Goal: Check status: Check status

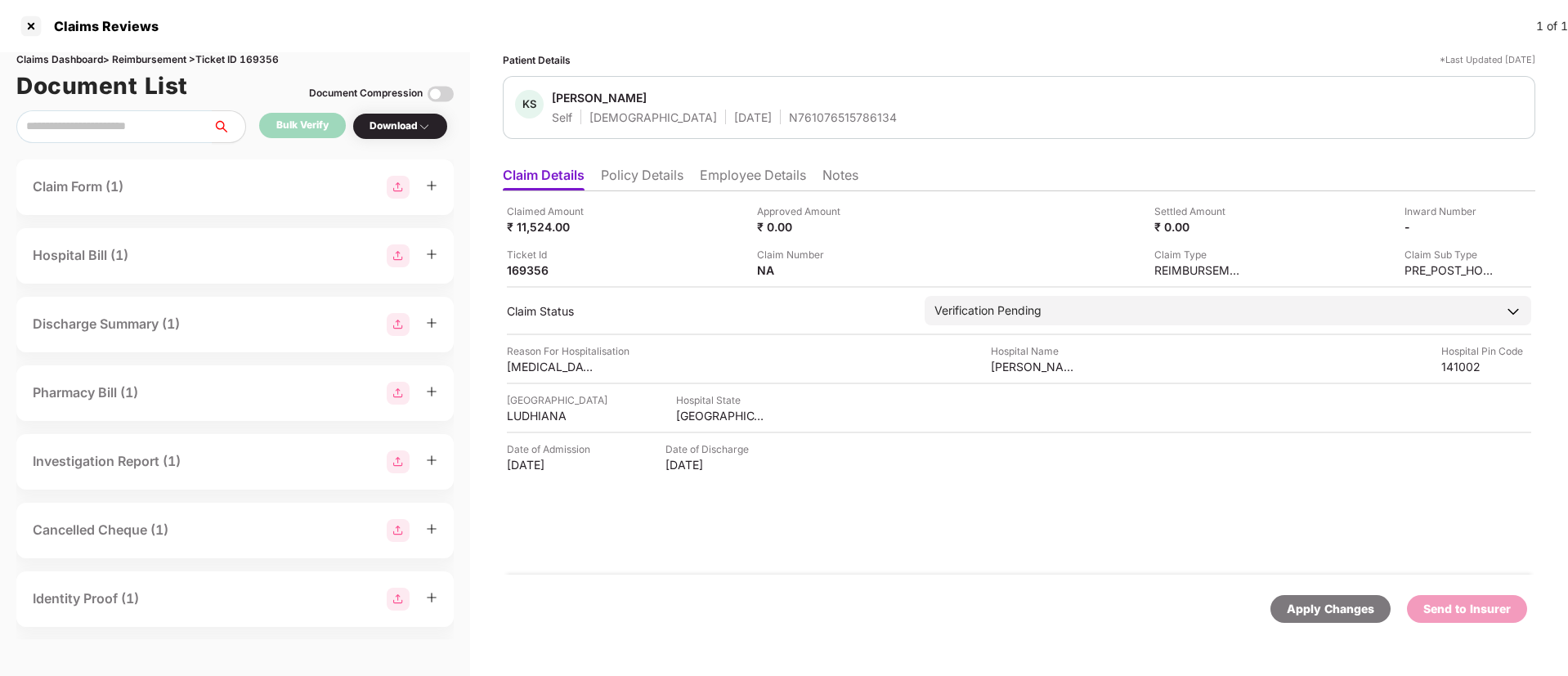
click at [927, 204] on div "Approved Amount ₹ 0.00" at bounding box center [876, 219] width 237 height 31
click at [835, 180] on li "Notes" at bounding box center [840, 178] width 36 height 23
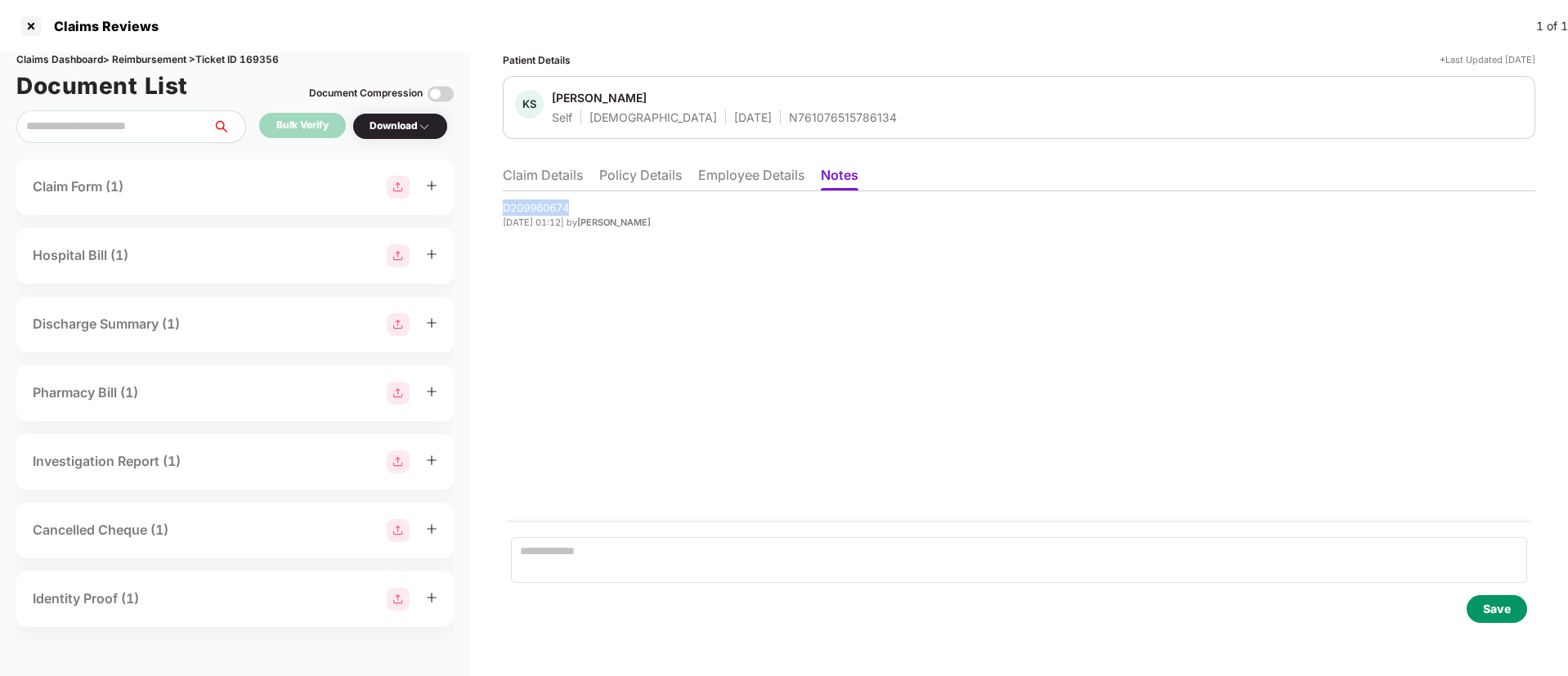
drag, startPoint x: 500, startPoint y: 212, endPoint x: 582, endPoint y: 207, distance: 82.2
click at [582, 207] on div "Patient Details *Last Updated [DATE] KS [PERSON_NAME] Self [DEMOGRAPHIC_DATA] […" at bounding box center [1019, 364] width 1098 height 624
drag, startPoint x: 546, startPoint y: 95, endPoint x: 669, endPoint y: 97, distance: 123.0
click at [669, 97] on div "KS [PERSON_NAME] Self [DEMOGRAPHIC_DATA] [DATE] N761076515786134" at bounding box center [706, 108] width 381 height 36
copy div "[PERSON_NAME]"
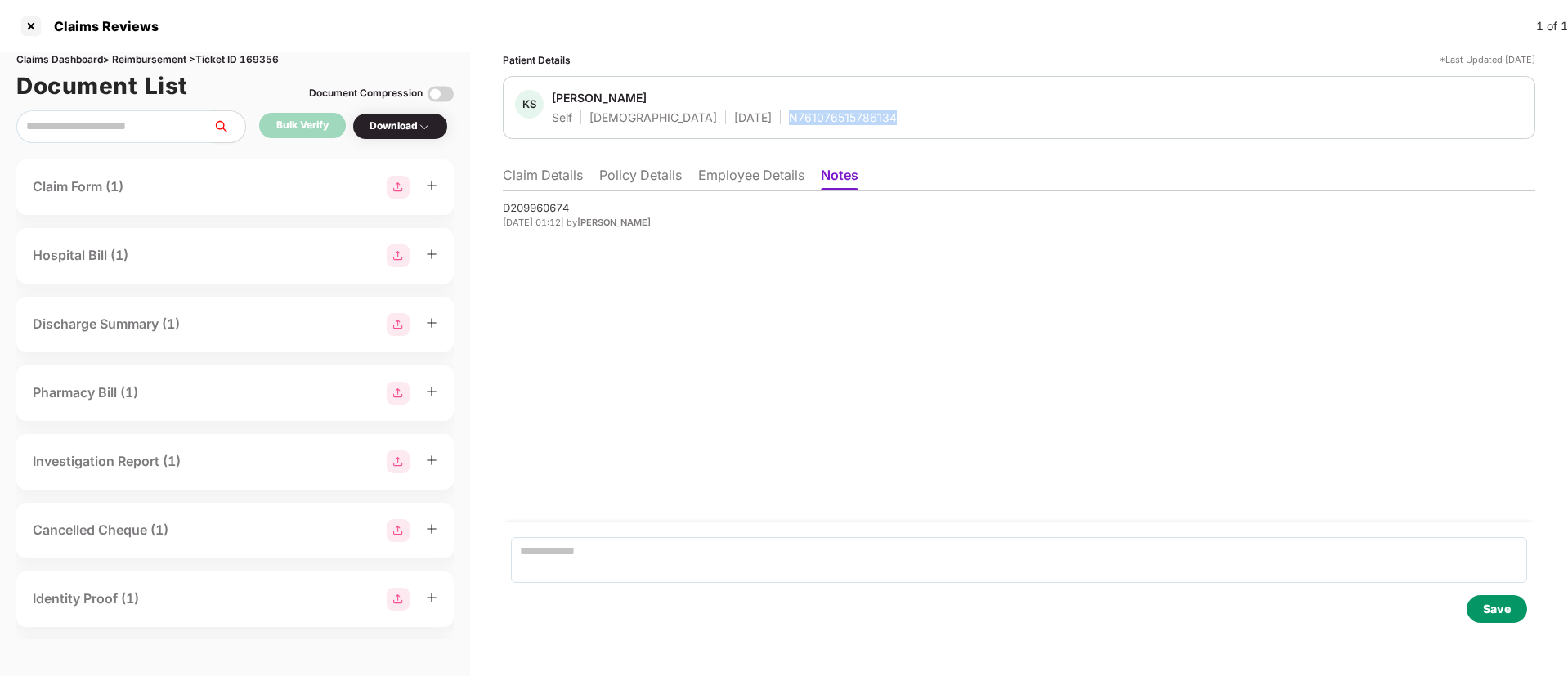
drag, startPoint x: 714, startPoint y: 115, endPoint x: 834, endPoint y: 114, distance: 120.0
click at [834, 114] on div "KS [PERSON_NAME] Self [DEMOGRAPHIC_DATA] [DATE] N761076515786134" at bounding box center [1019, 108] width 1008 height 36
copy div "N761076515786134"
click at [640, 181] on li "Policy Details" at bounding box center [640, 178] width 82 height 23
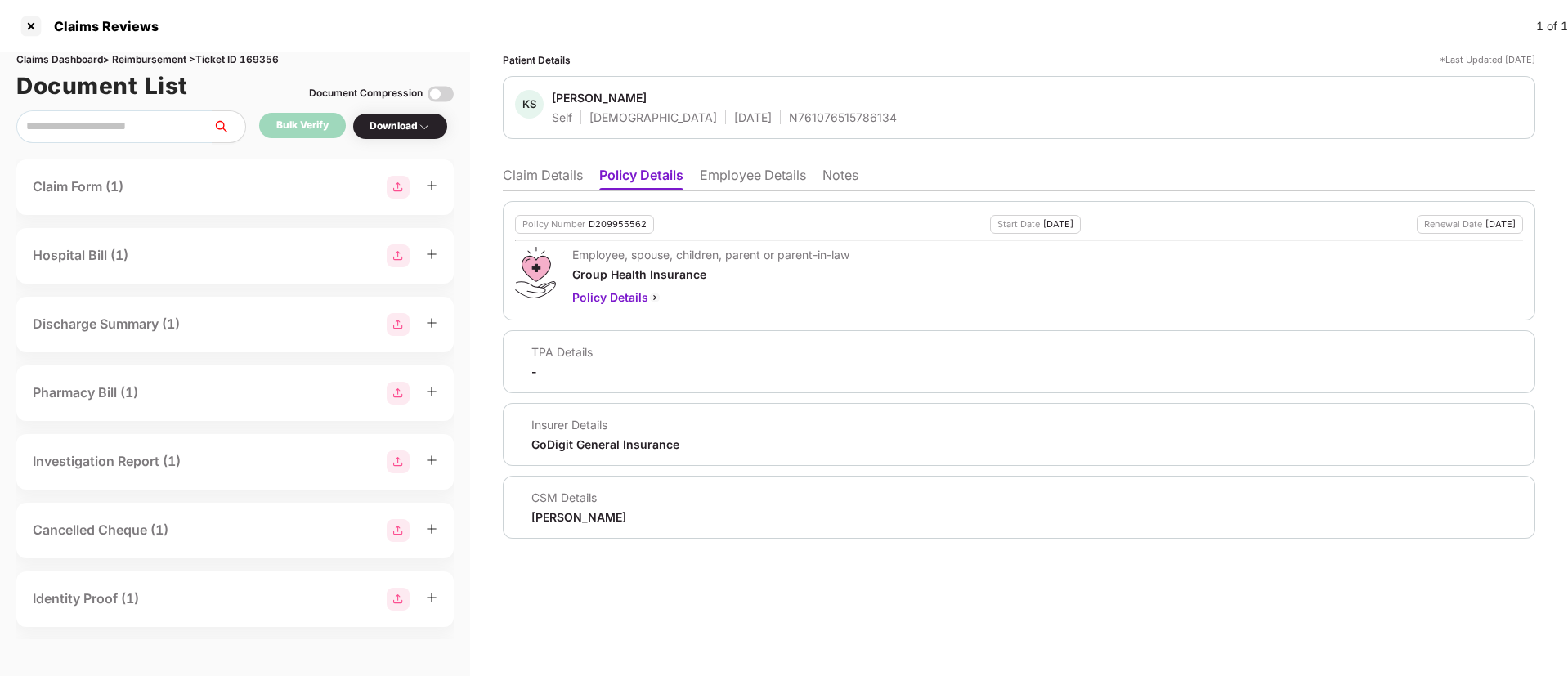
click at [844, 176] on li "Notes" at bounding box center [840, 178] width 36 height 23
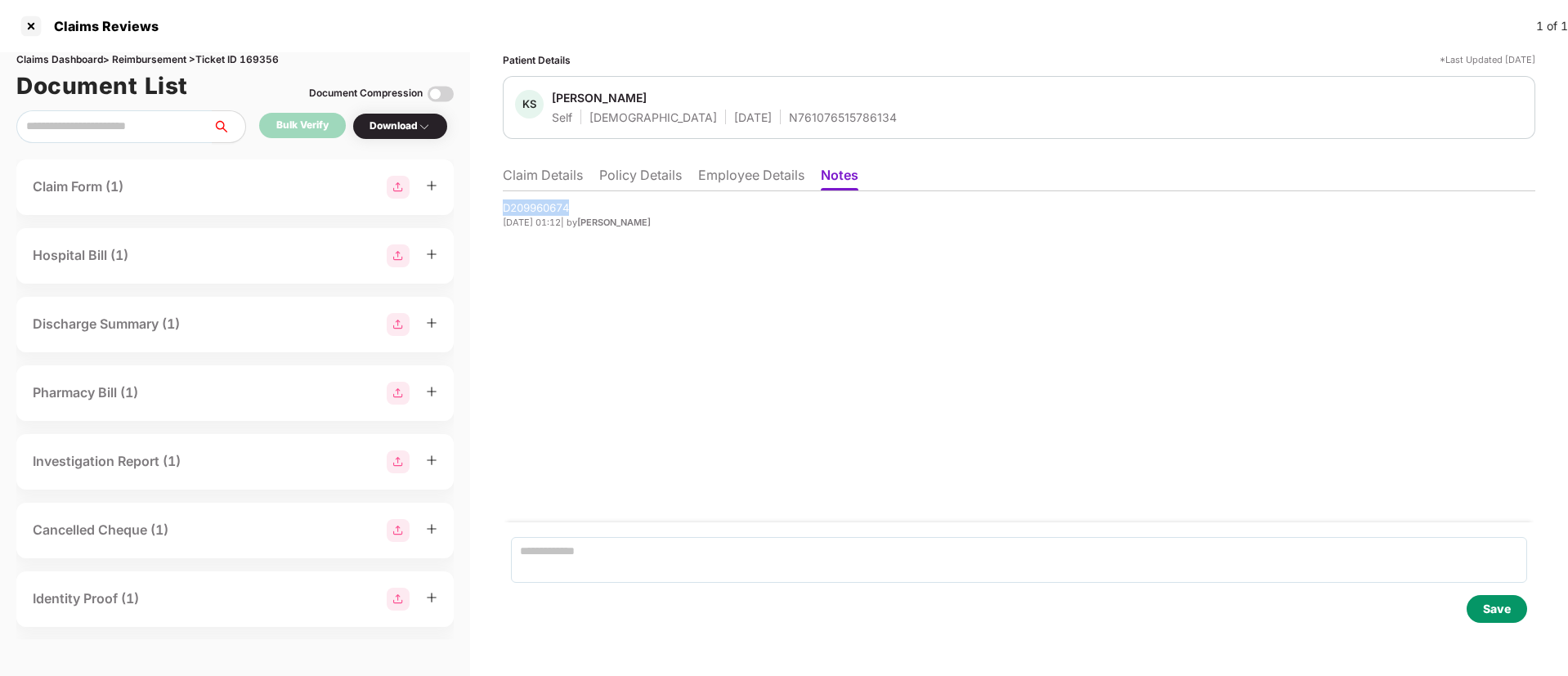
drag, startPoint x: 499, startPoint y: 206, endPoint x: 589, endPoint y: 199, distance: 90.3
click at [589, 199] on div "Patient Details *Last Updated [DATE] KS [PERSON_NAME] Self [DEMOGRAPHIC_DATA] […" at bounding box center [1019, 364] width 1098 height 624
copy div "D209960674"
click at [833, 413] on div "D209960674 [DATE] 01:12 | by [PERSON_NAME]" at bounding box center [1019, 357] width 1032 height 331
click at [724, 174] on li "Employee Details" at bounding box center [752, 178] width 107 height 23
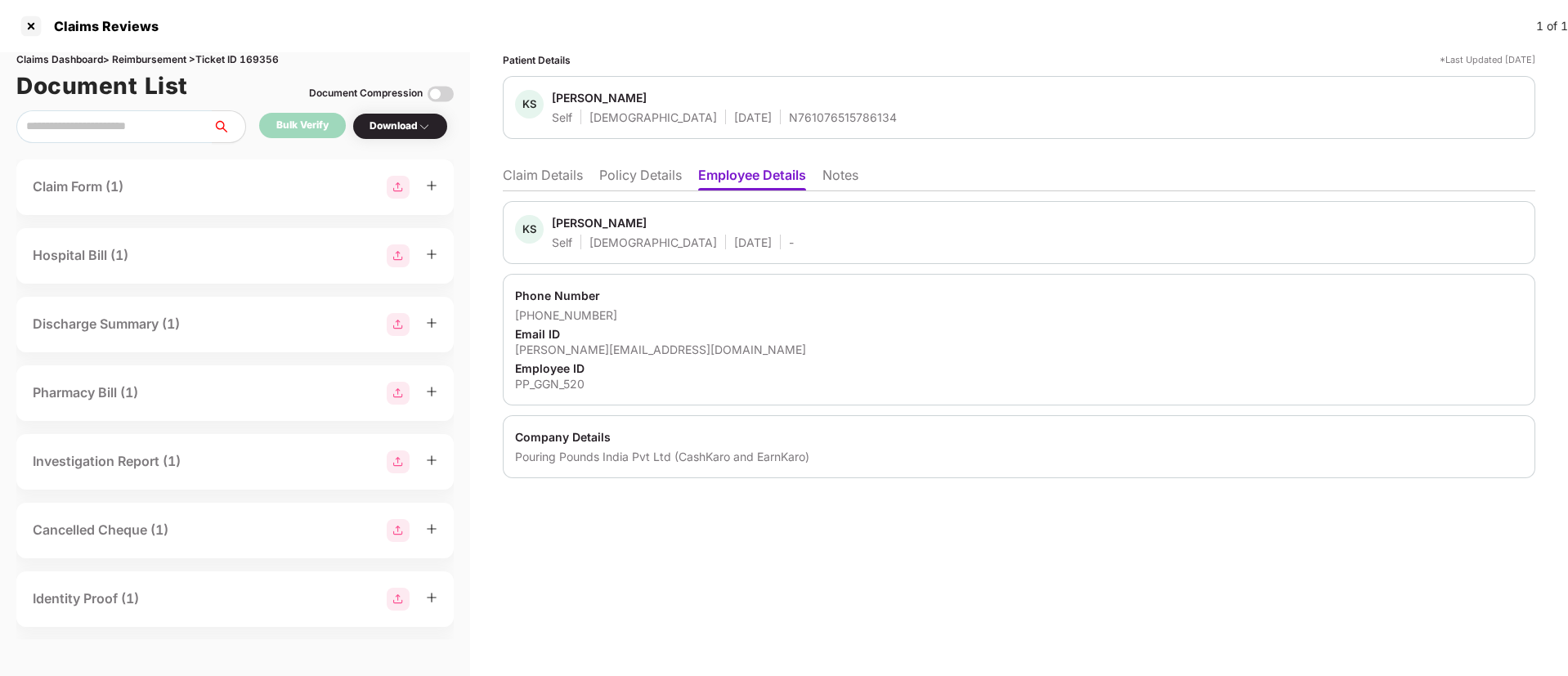
click at [1211, 584] on div "Patient Details *Last Updated [DATE] KS [PERSON_NAME] Self [DEMOGRAPHIC_DATA] […" at bounding box center [1019, 364] width 1098 height 624
